Goal: Information Seeking & Learning: Learn about a topic

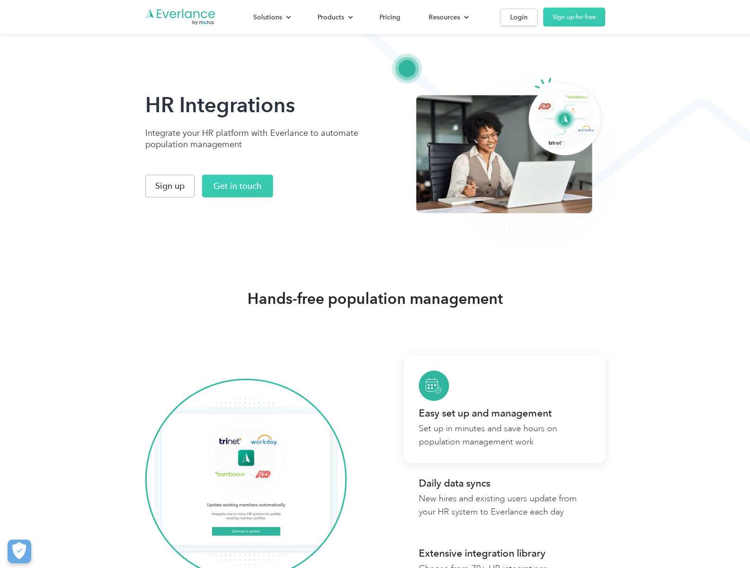
click at [334, 17] on div "Products" at bounding box center [330, 17] width 26 height 12
click at [389, 17] on div "Pricing" at bounding box center [389, 17] width 21 height 12
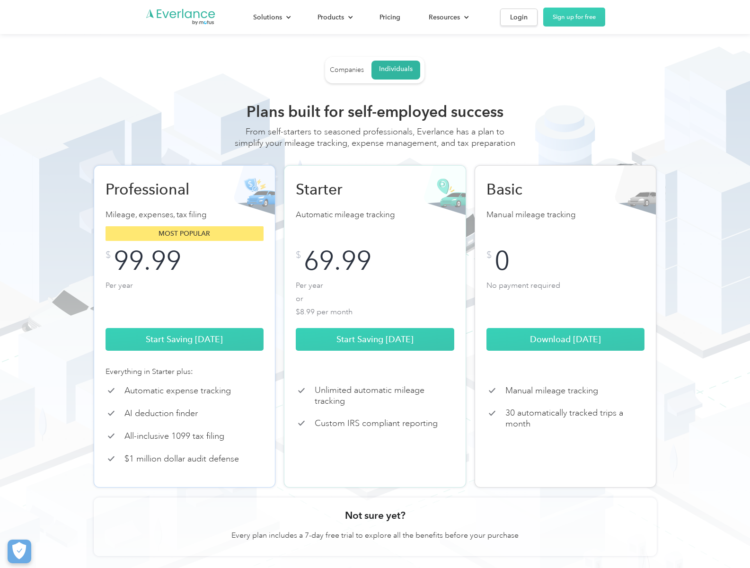
click at [389, 17] on div "Pricing" at bounding box center [389, 17] width 21 height 12
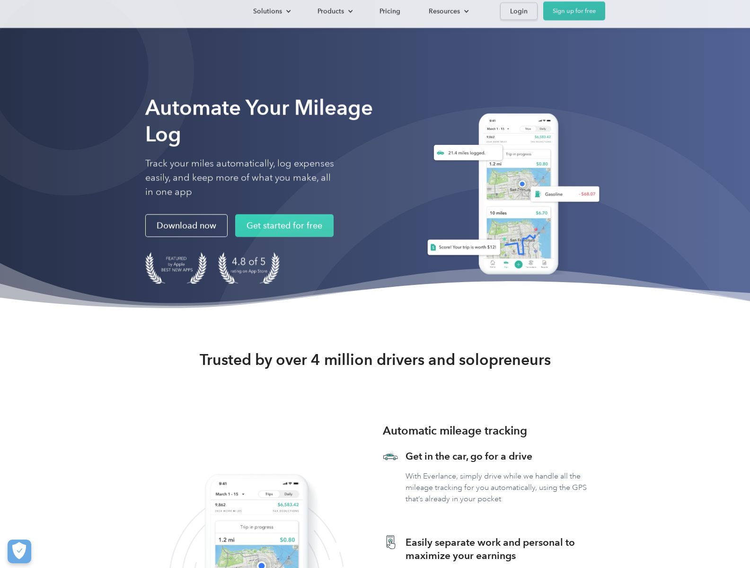
scroll to position [2464, 0]
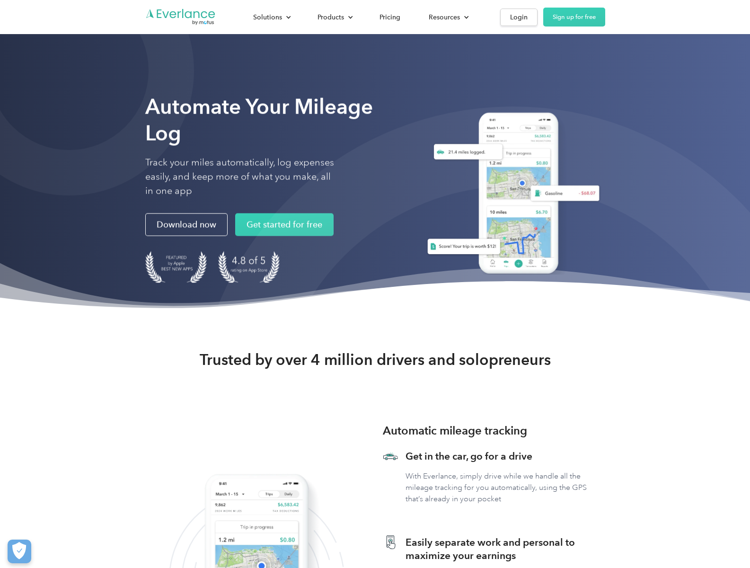
scroll to position [2464, 0]
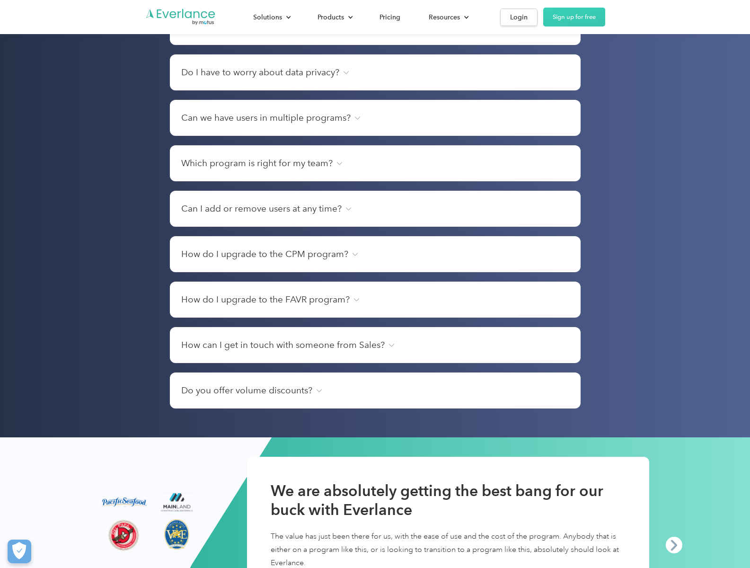
scroll to position [1620, 0]
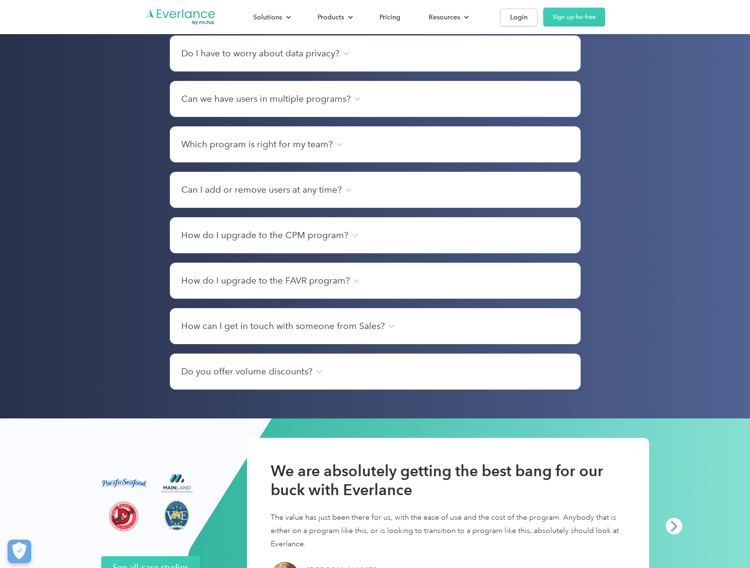
click at [150, 556] on link "See all case studies" at bounding box center [150, 567] width 98 height 23
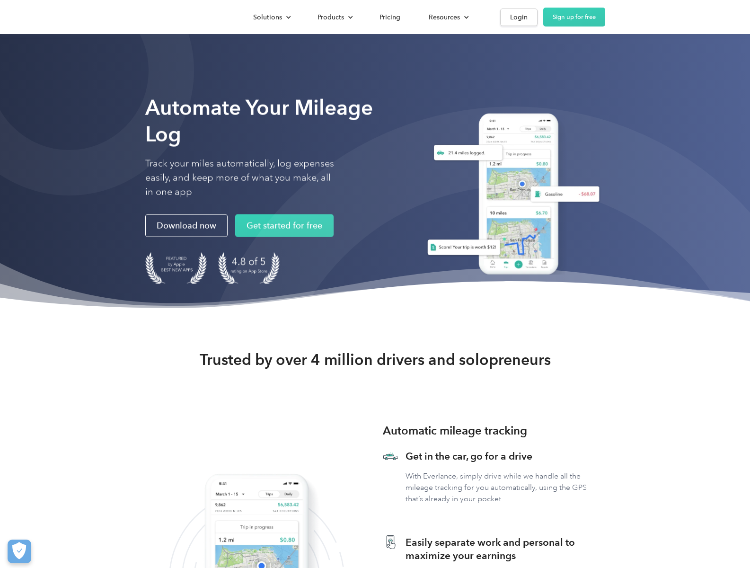
scroll to position [2464, 0]
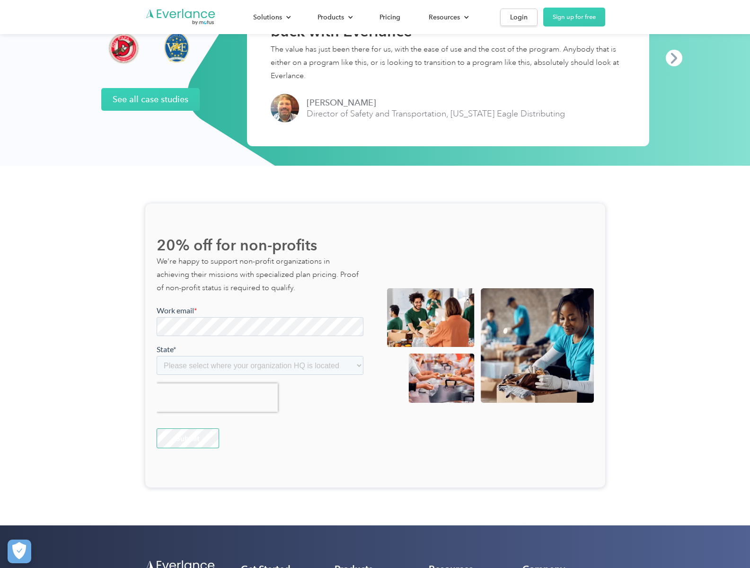
scroll to position [2118, 0]
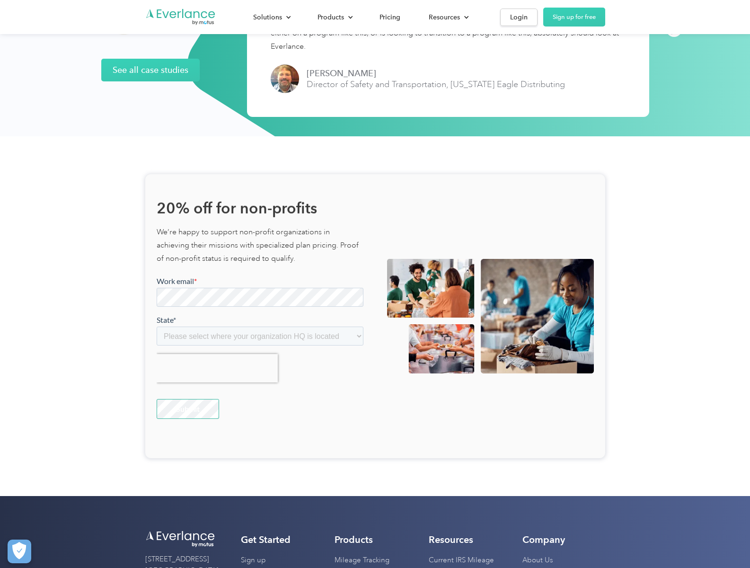
click at [362, 560] on link "Mileage Tracking" at bounding box center [361, 560] width 55 height 15
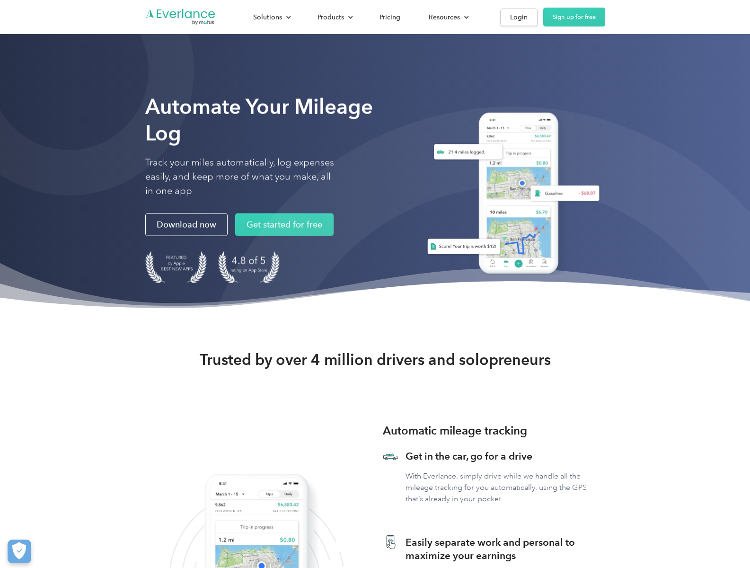
scroll to position [2464, 0]
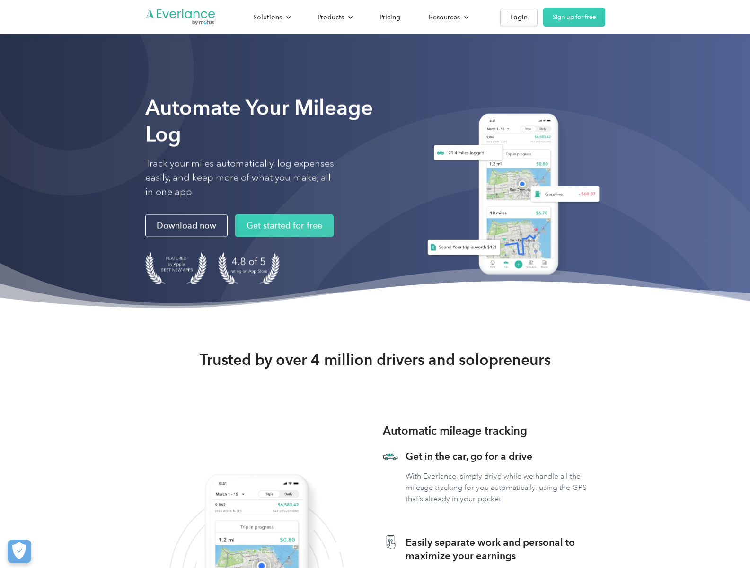
scroll to position [2464, 0]
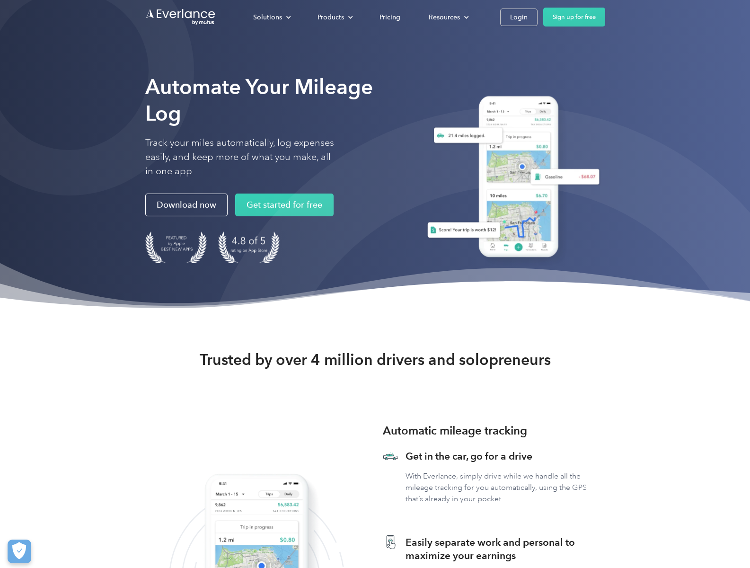
scroll to position [2464, 0]
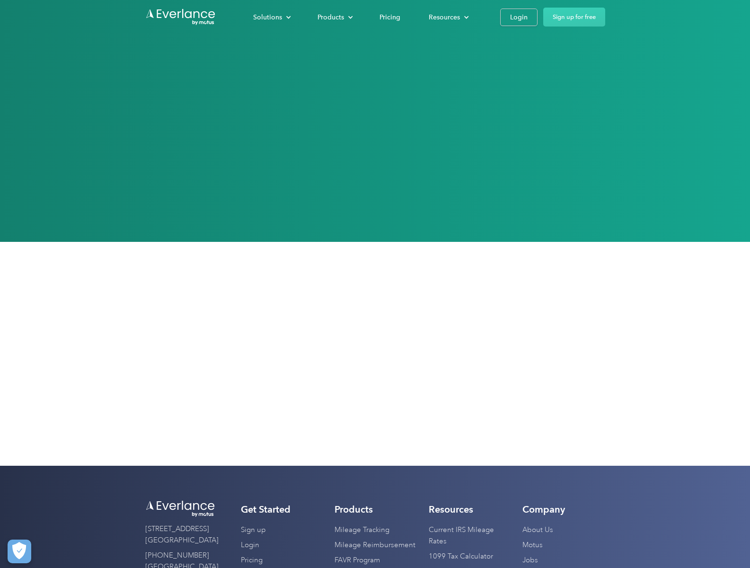
click at [252, 560] on link "Pricing" at bounding box center [252, 560] width 22 height 15
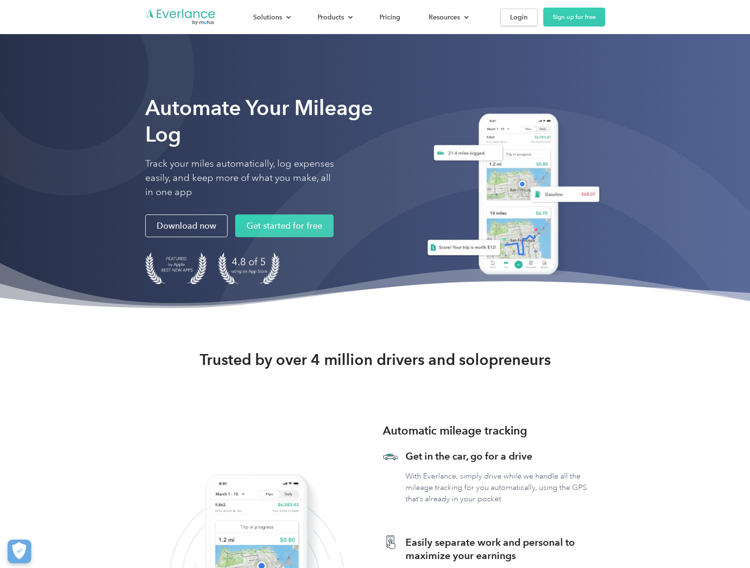
scroll to position [2464, 0]
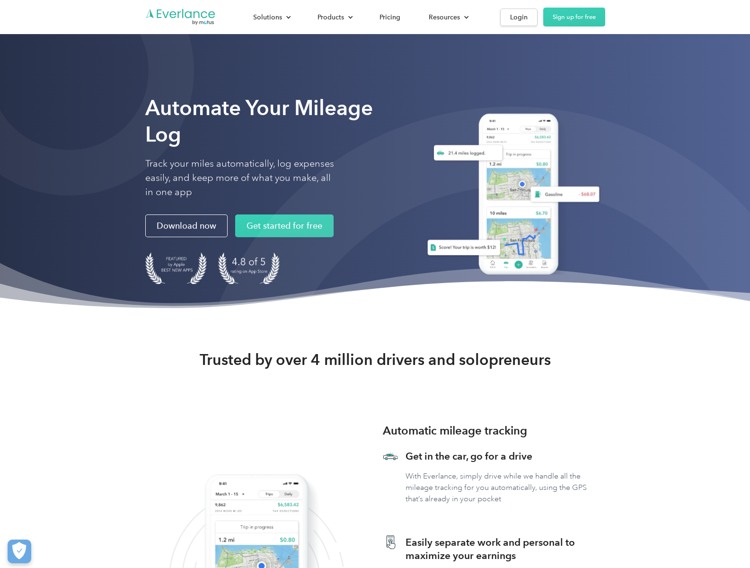
scroll to position [2479, 0]
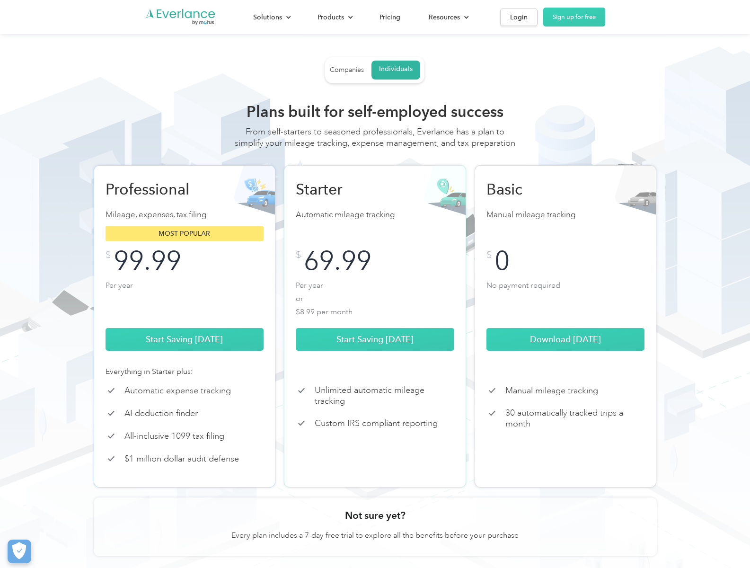
scroll to position [2171, 0]
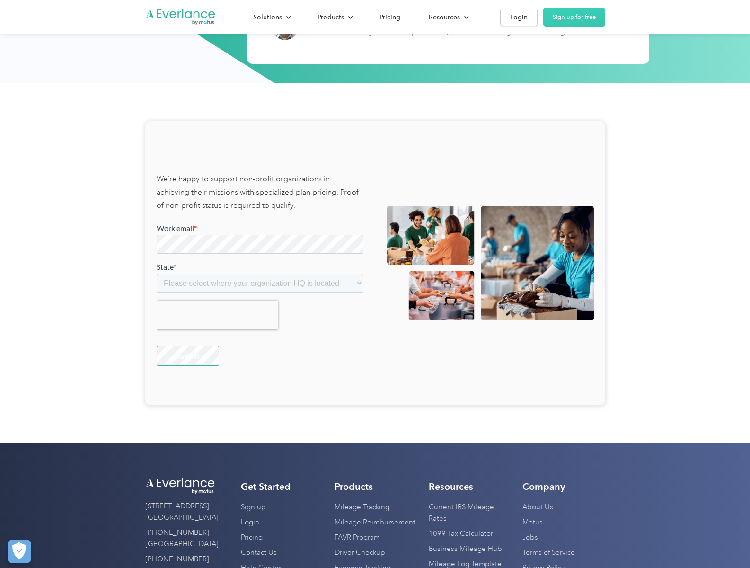
click at [543, 560] on link "Privacy Policy" at bounding box center [543, 567] width 42 height 15
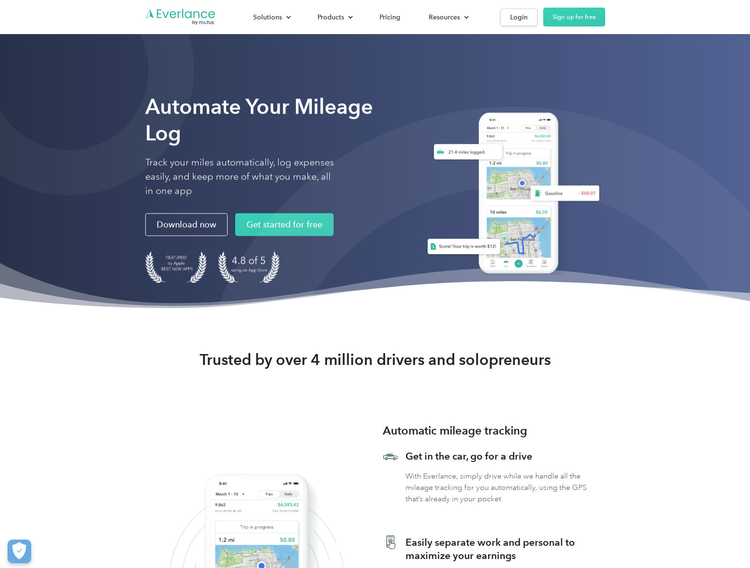
scroll to position [2479, 0]
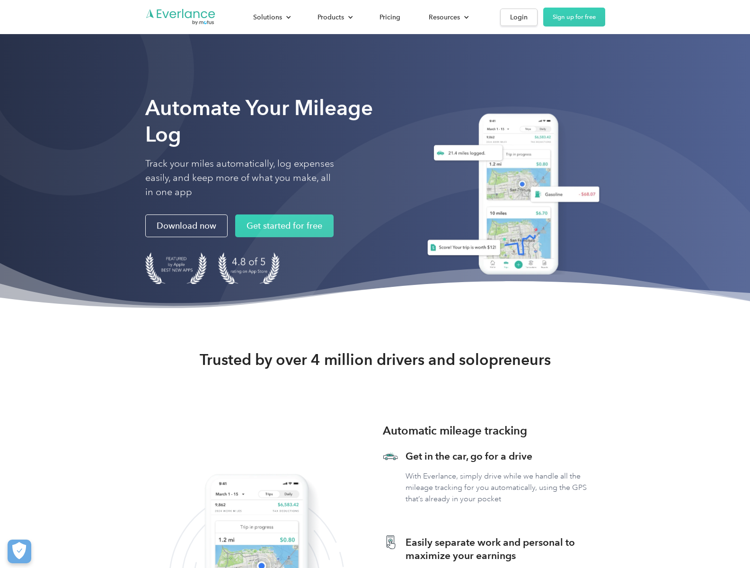
scroll to position [2479, 0]
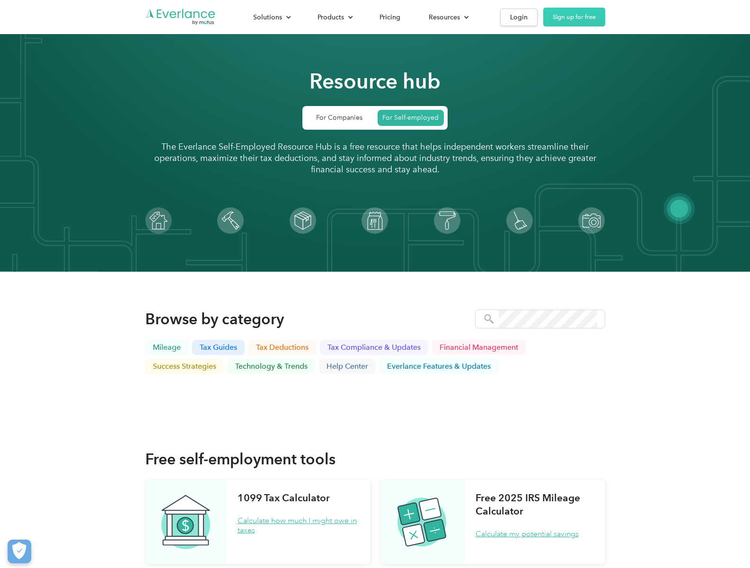
click at [180, 17] on img "Go to homepage" at bounding box center [180, 17] width 71 height 18
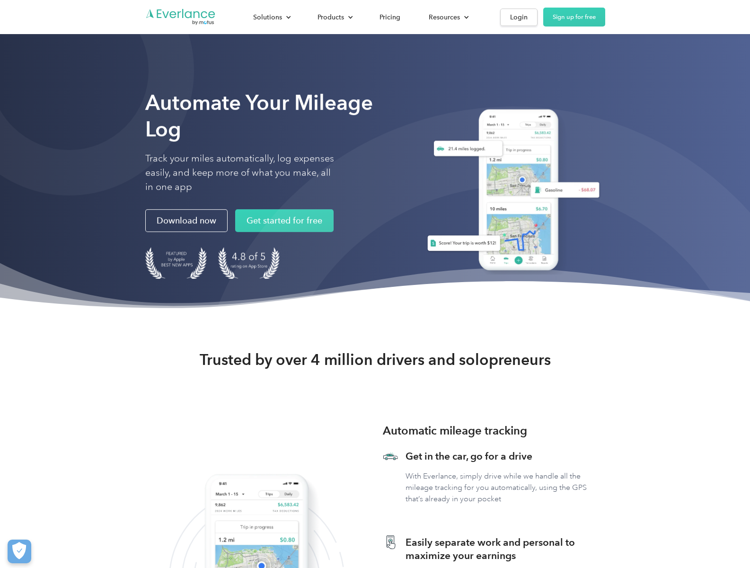
scroll to position [2479, 0]
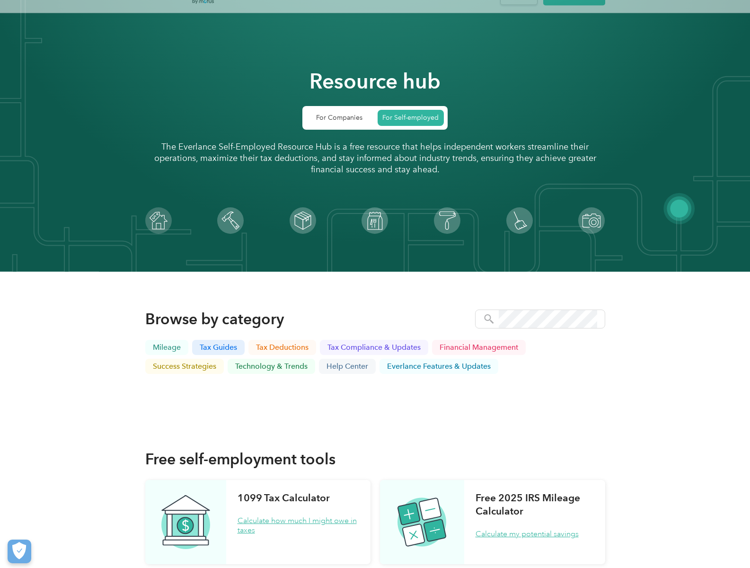
click at [167, 347] on p "Mileage" at bounding box center [167, 347] width 28 height 8
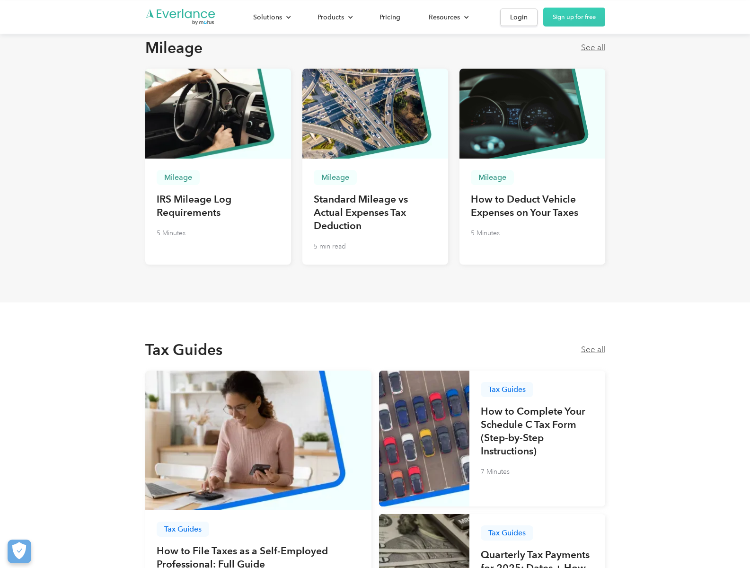
scroll to position [602, 0]
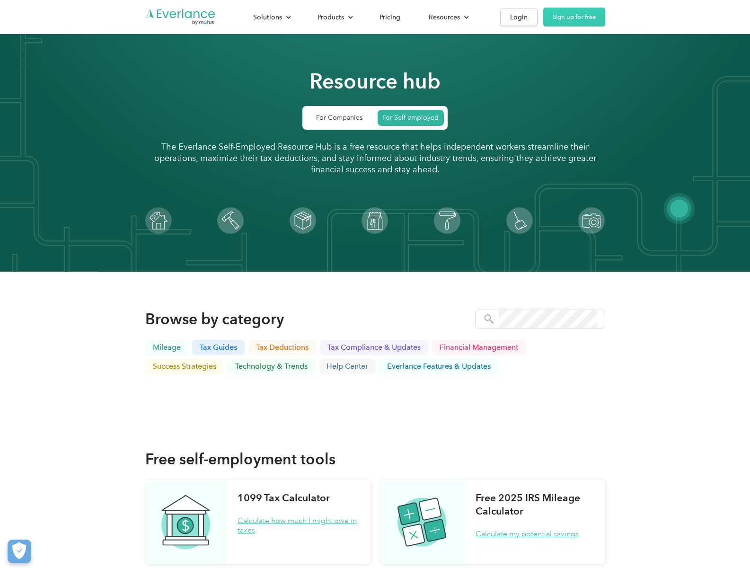
click at [218, 347] on p "Tax guides" at bounding box center [218, 347] width 37 height 8
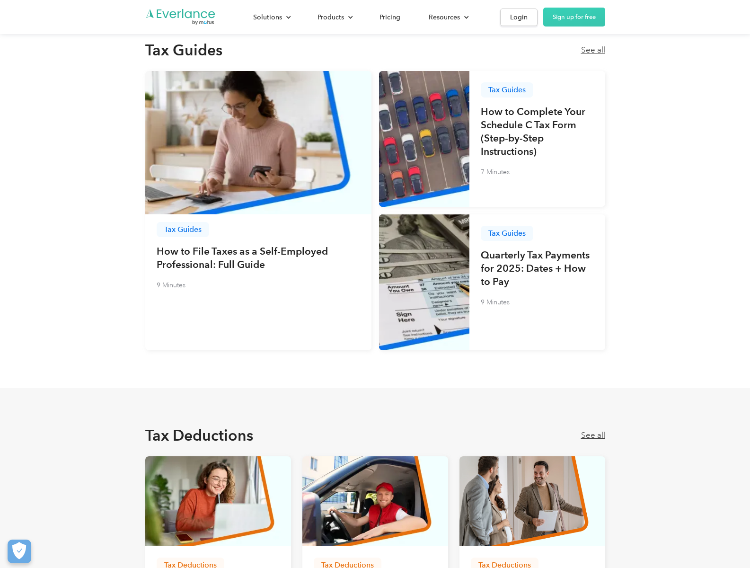
scroll to position [904, 0]
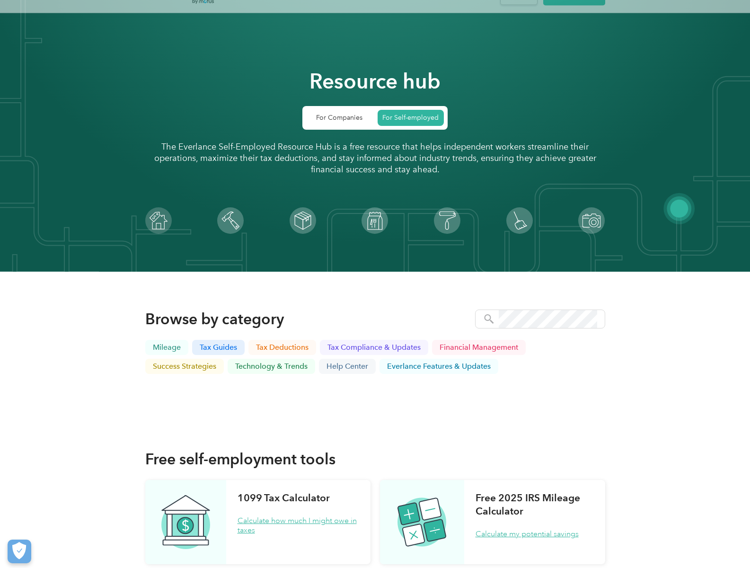
click at [347, 366] on p "Help center" at bounding box center [347, 366] width 42 height 8
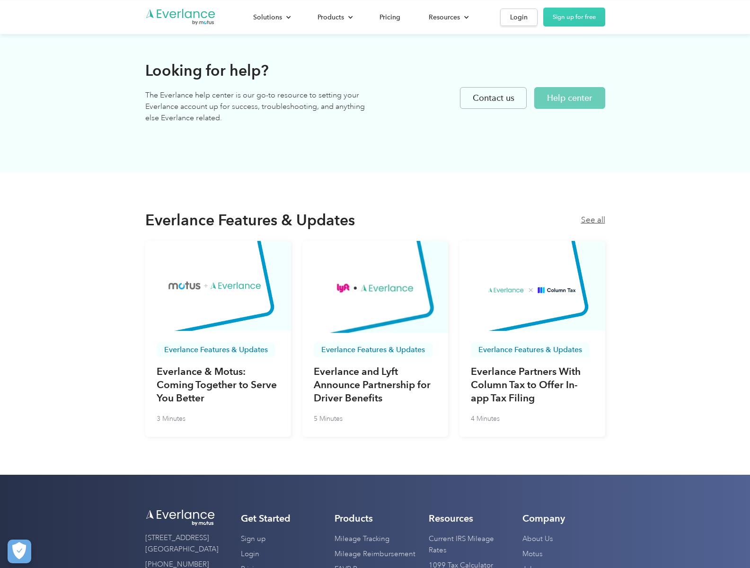
scroll to position [3024, 0]
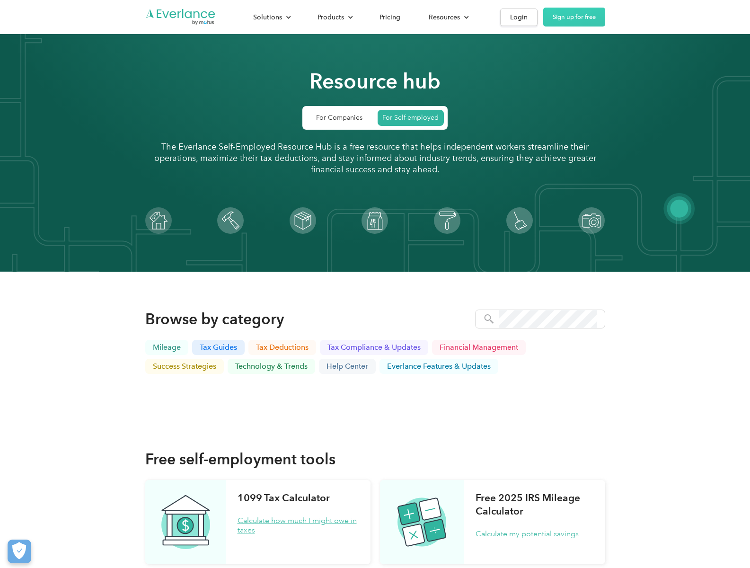
click at [298, 525] on link "Calculate how much I might owe in taxes" at bounding box center [298, 525] width 122 height 19
click at [527, 534] on link "Calculate my potential savings" at bounding box center [526, 533] width 103 height 9
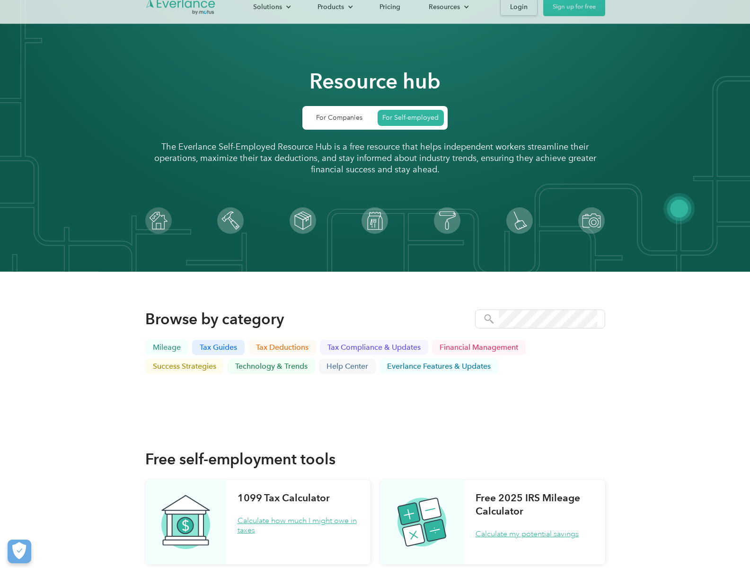
scroll to position [985, 0]
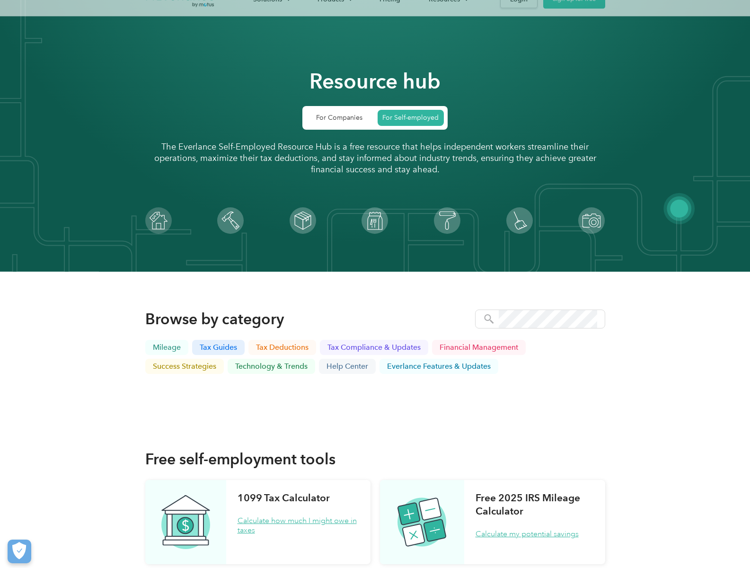
scroll to position [985, 0]
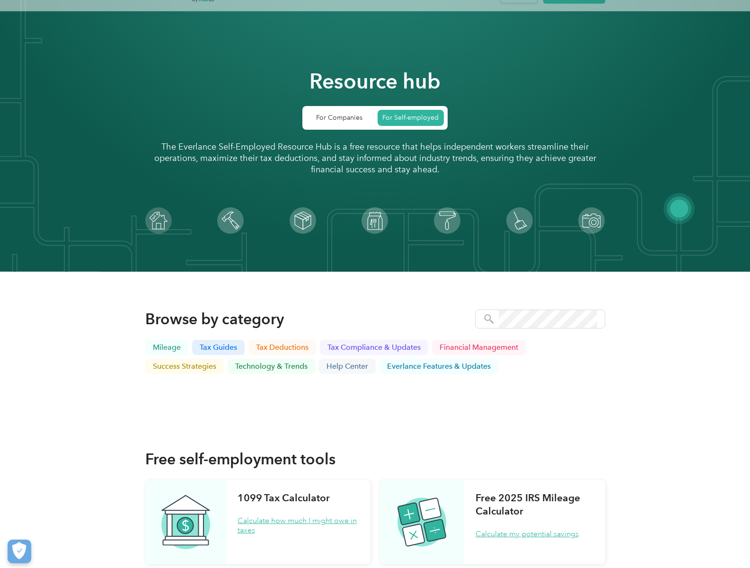
scroll to position [2033, 0]
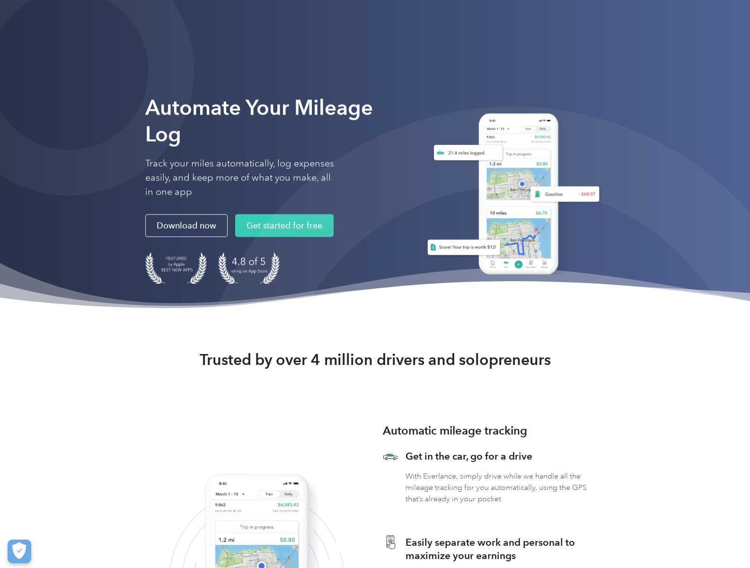
scroll to position [2479, 0]
